Goal: Find specific page/section: Find specific page/section

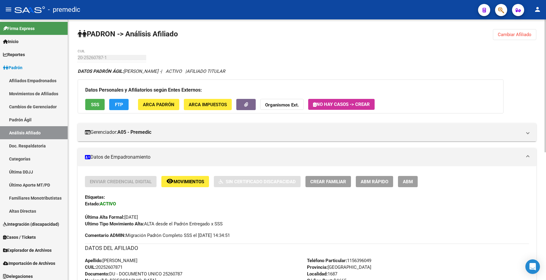
click at [272, 40] on div "PADRON -> Análisis Afiliado Cambiar Afiliado 20-25260787-1 CUIL DATOS PADRÓN ÁG…" at bounding box center [307, 274] width 478 height 511
click at [272, 35] on span "Cambiar Afiliado" at bounding box center [515, 34] width 34 height 5
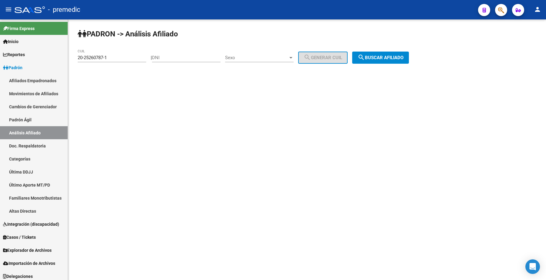
click at [168, 53] on div "DNI" at bounding box center [186, 55] width 69 height 13
click at [168, 56] on input "DNI" at bounding box center [186, 57] width 69 height 5
paste input "43013172"
type input "43013172"
drag, startPoint x: 119, startPoint y: 56, endPoint x: 17, endPoint y: 56, distance: 102.0
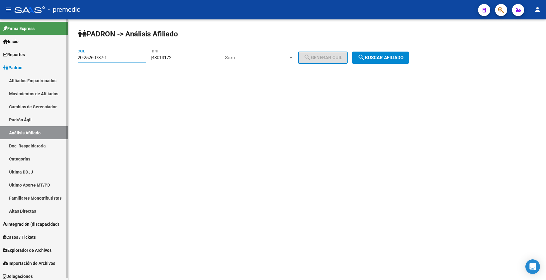
click at [17, 56] on mat-sidenav-container "Firma Express Inicio Calendario SSS Instructivos Contacto OS Reportes Padrón Tr…" at bounding box center [273, 149] width 546 height 261
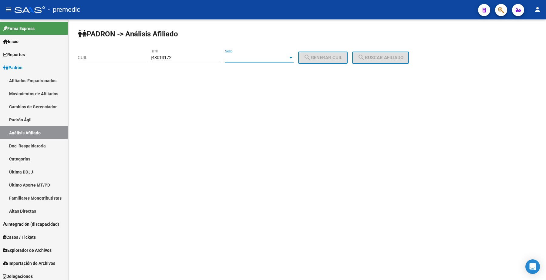
click at [272, 55] on span "Sexo" at bounding box center [256, 57] width 63 height 5
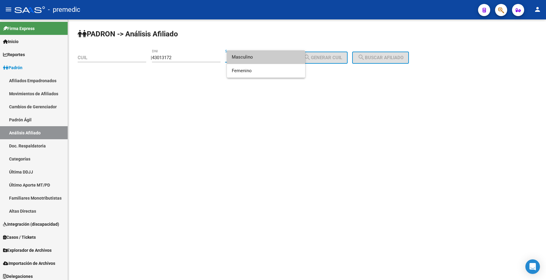
click at [267, 59] on span "Masculino" at bounding box center [266, 57] width 69 height 14
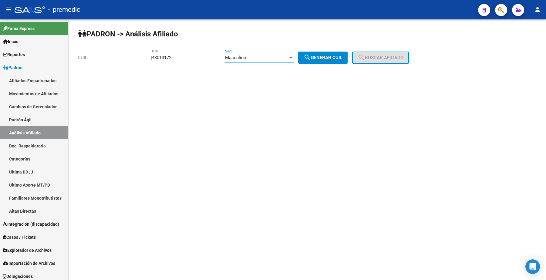
click at [272, 55] on span "search Generar CUIL" at bounding box center [323, 57] width 39 height 5
type input "23-43013172-9"
click at [272, 56] on span "search Buscar afiliado" at bounding box center [381, 57] width 46 height 5
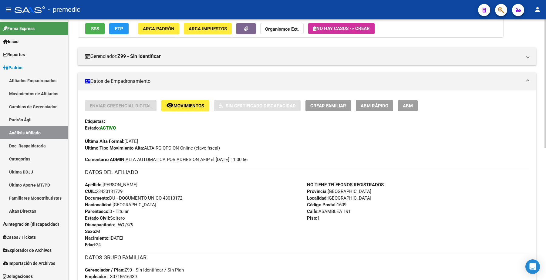
scroll to position [114, 0]
